Goal: Task Accomplishment & Management: Complete application form

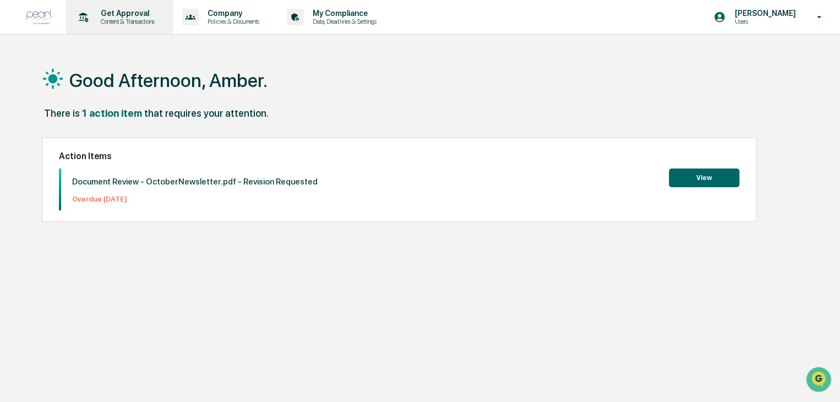
click at [146, 13] on p "Get Approval" at bounding box center [126, 13] width 68 height 9
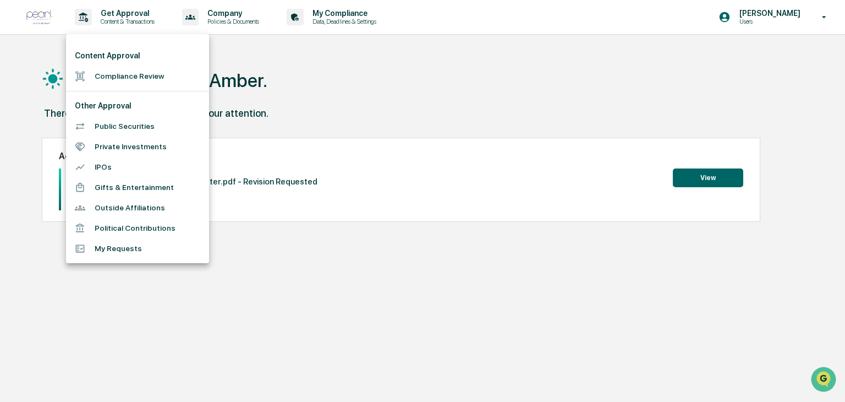
click at [147, 72] on li "Compliance Review" at bounding box center [137, 76] width 143 height 20
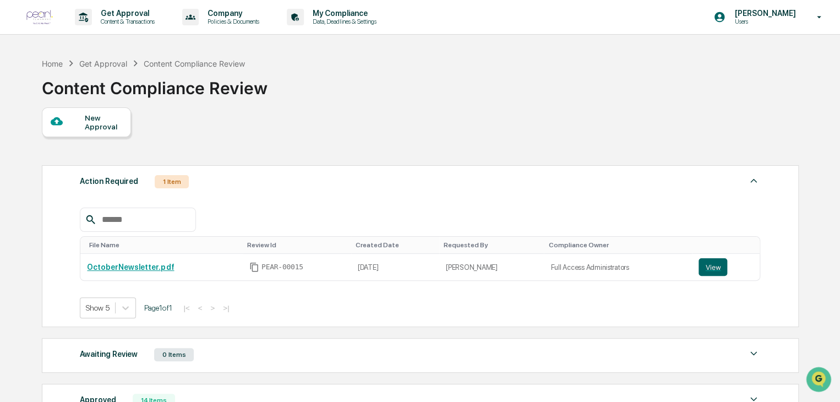
click at [84, 125] on div at bounding box center [68, 122] width 35 height 14
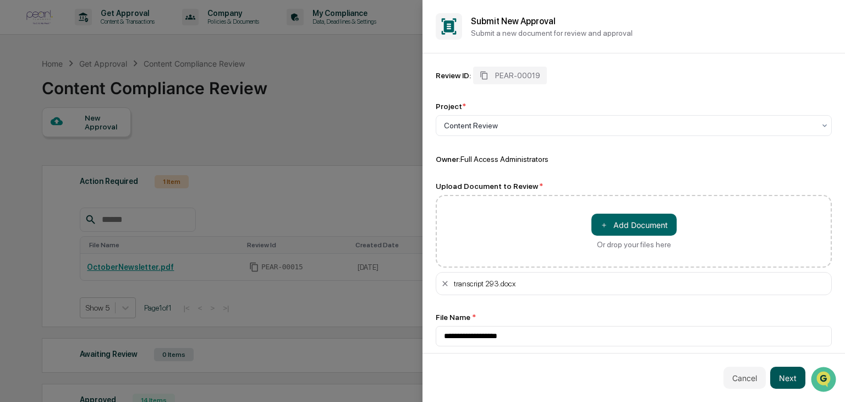
click at [792, 376] on button "Next" at bounding box center [787, 377] width 35 height 22
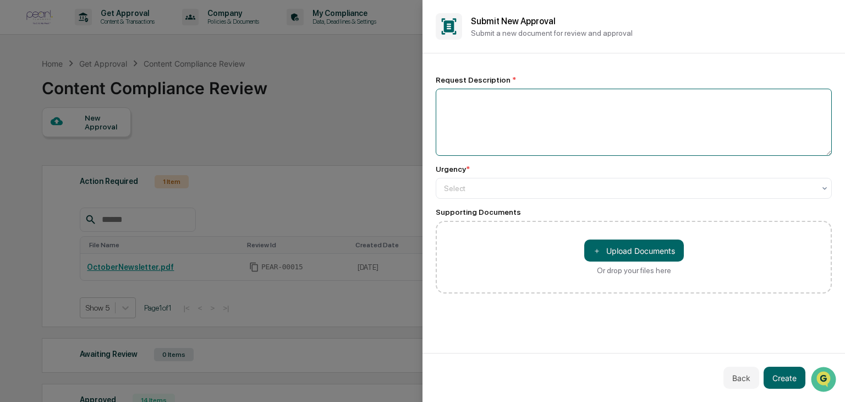
click at [504, 112] on textarea at bounding box center [634, 122] width 396 height 67
type textarea "**********"
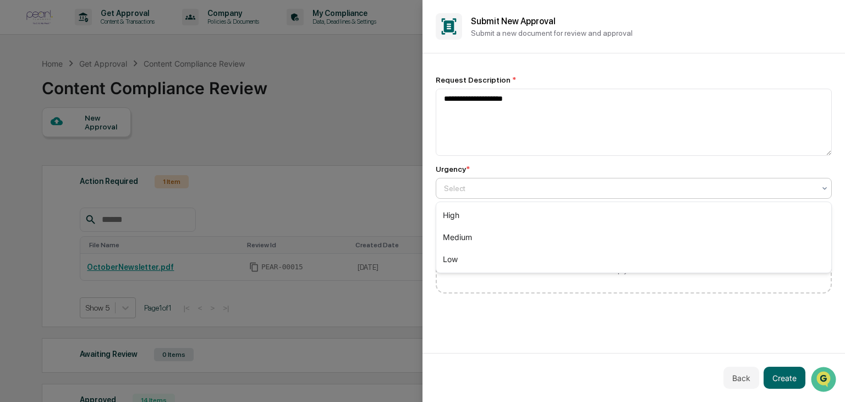
click at [500, 185] on div at bounding box center [629, 188] width 371 height 11
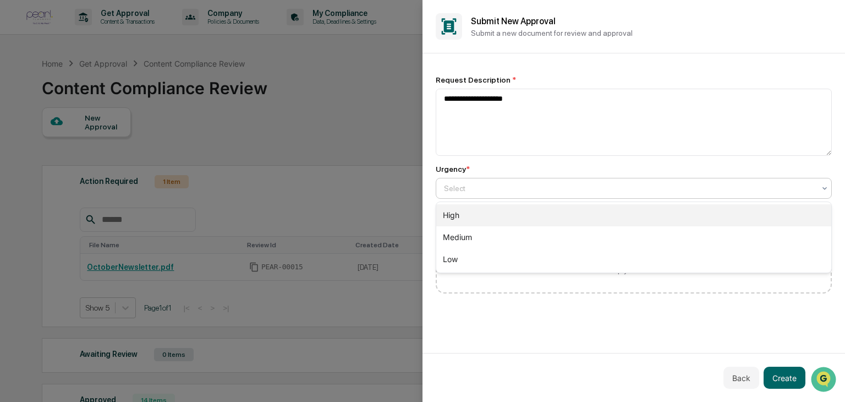
click at [486, 217] on div "High" at bounding box center [633, 215] width 395 height 22
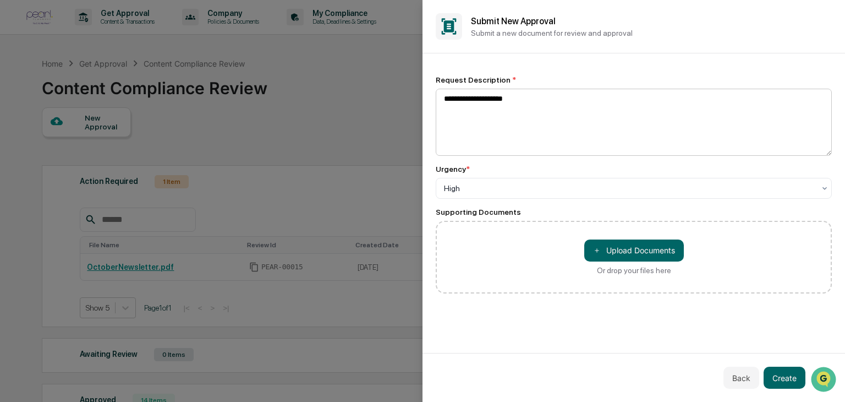
click at [563, 106] on textarea "**********" at bounding box center [634, 122] width 396 height 67
click at [561, 95] on textarea "**********" at bounding box center [634, 122] width 396 height 67
click at [790, 381] on button "Create" at bounding box center [785, 377] width 42 height 22
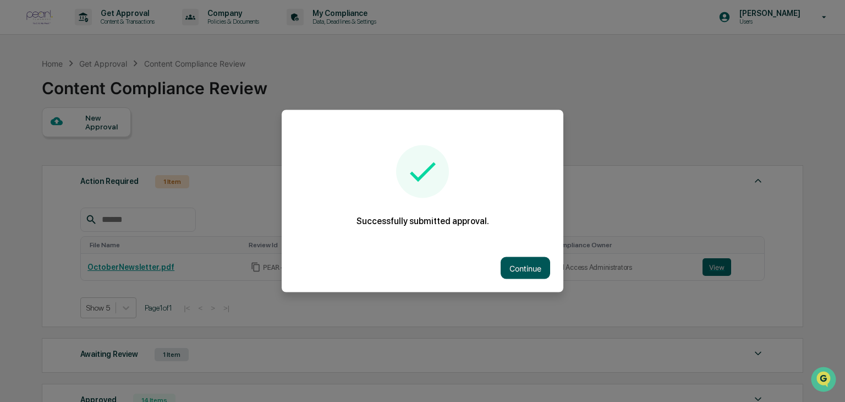
click at [519, 267] on button "Continue" at bounding box center [526, 268] width 50 height 22
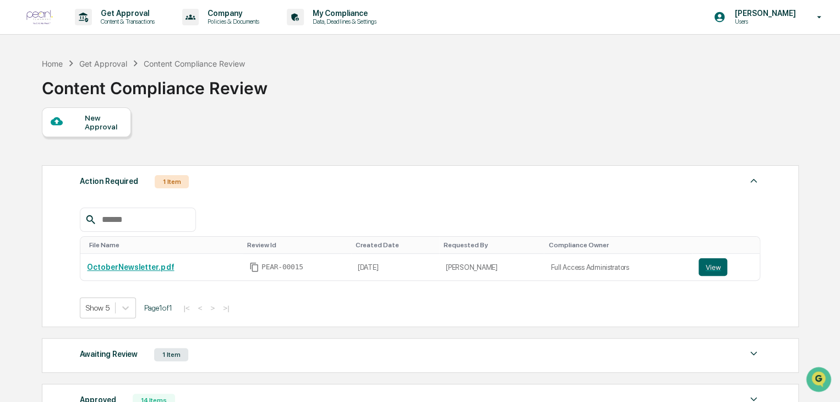
scroll to position [144, 0]
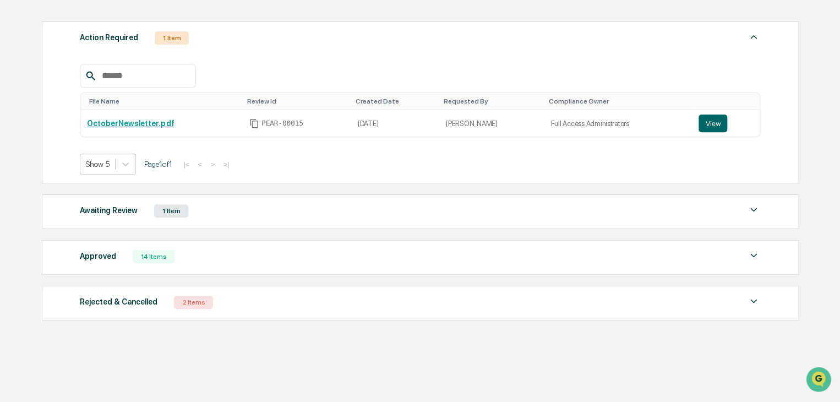
click at [203, 245] on div "Approved 14 Items File Name Review Id Created Date Requested By Compliance Owne…" at bounding box center [420, 257] width 757 height 35
click at [207, 255] on div "Approved 14 Items" at bounding box center [420, 256] width 680 height 15
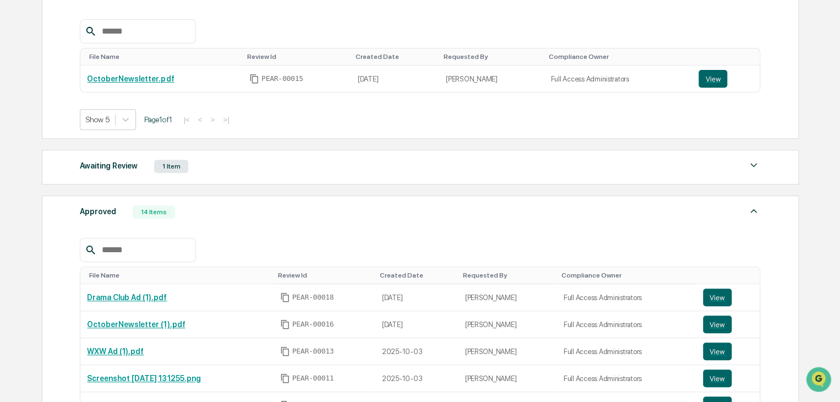
click at [209, 207] on div "Approved 14 Items" at bounding box center [420, 211] width 680 height 15
